Goal: Book appointment/travel/reservation

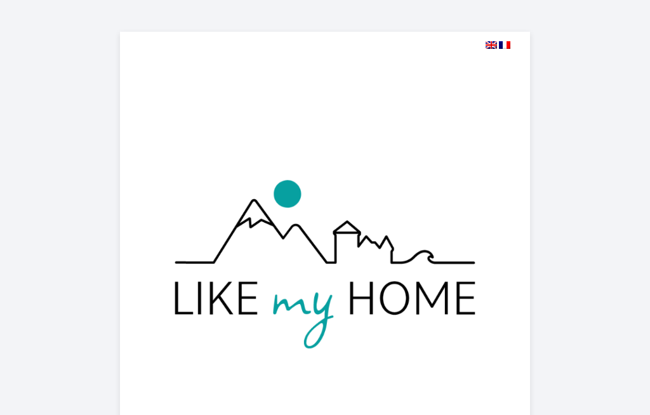
select select
click at [485, 49] on div at bounding box center [316, 45] width 390 height 12
click at [487, 46] on img at bounding box center [490, 45] width 11 height 8
select select
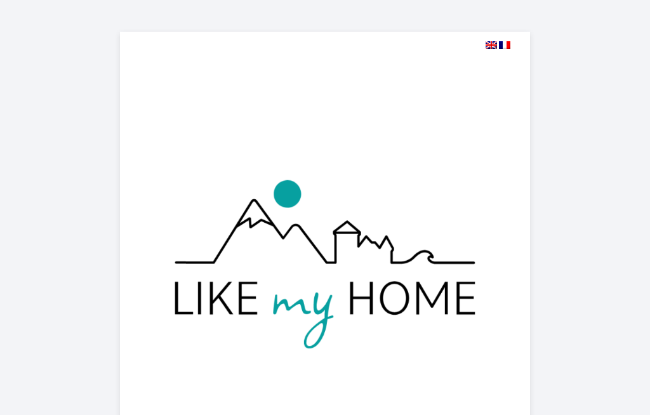
select select
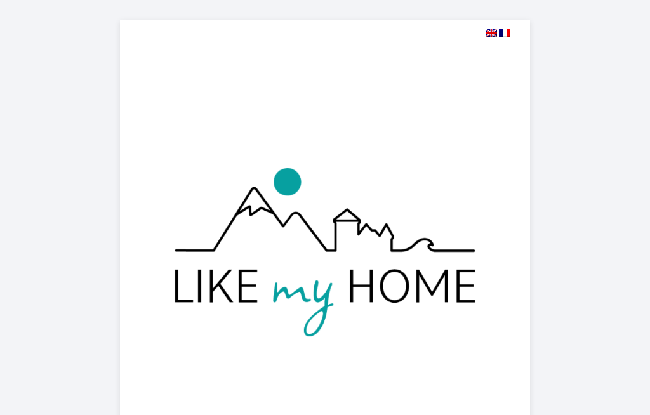
scroll to position [7, 0]
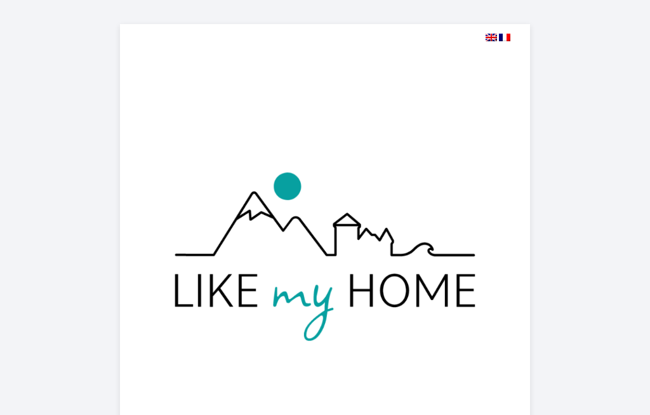
click at [506, 39] on img at bounding box center [504, 38] width 11 height 8
select select
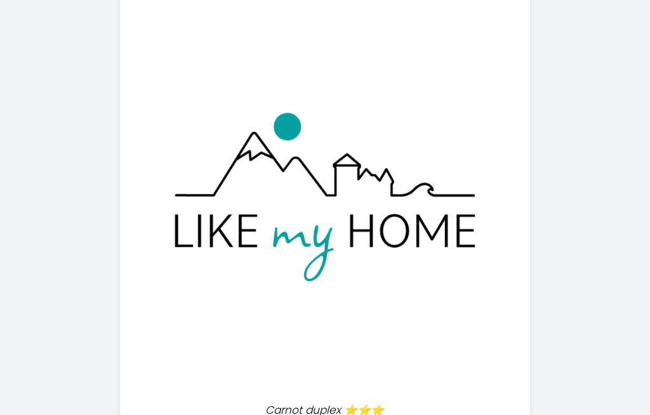
scroll to position [0, 0]
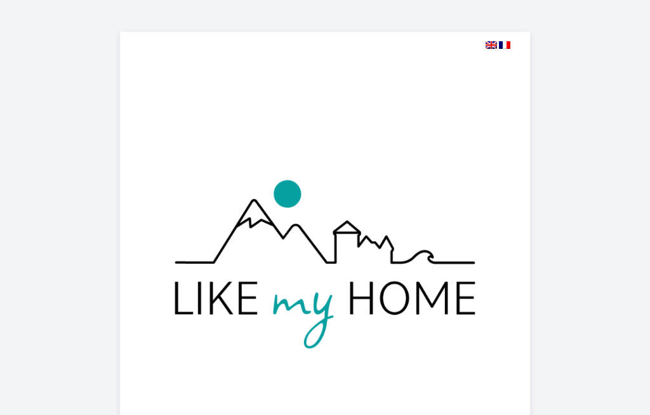
click at [492, 48] on img at bounding box center [490, 45] width 11 height 8
select select
click at [488, 48] on img at bounding box center [490, 45] width 11 height 8
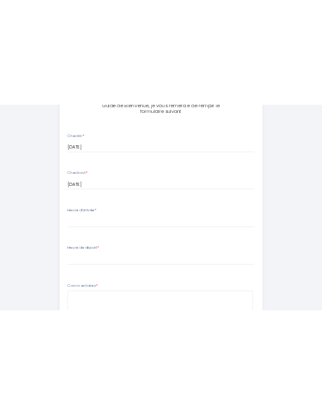
scroll to position [628, 0]
